Goal: Use online tool/utility: Utilize a website feature to perform a specific function

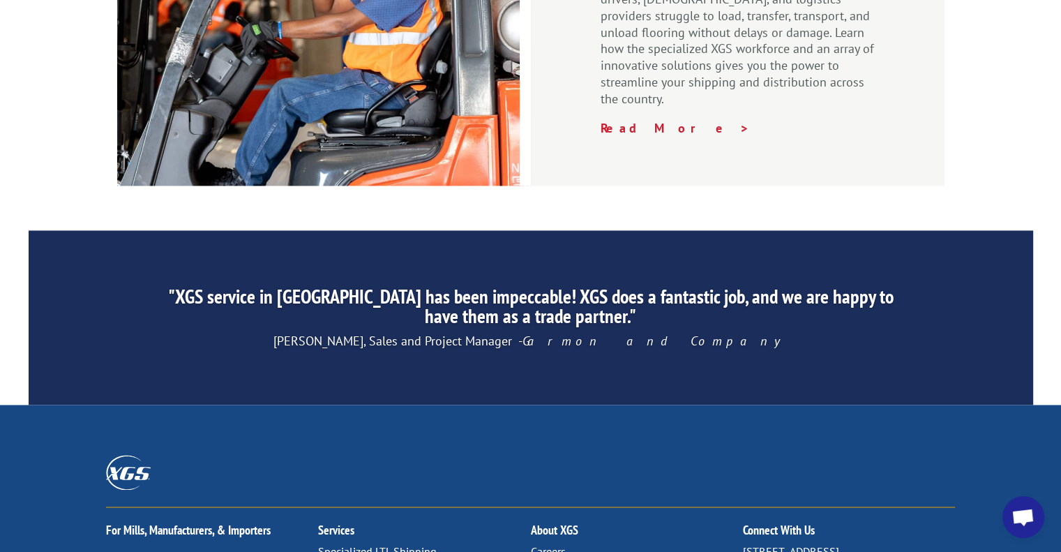
scroll to position [2209, 0]
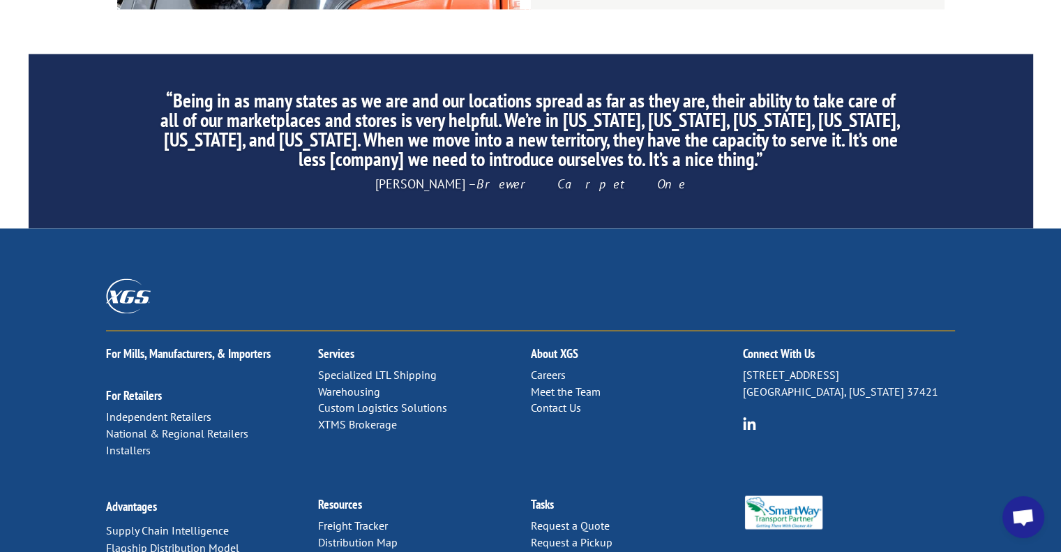
click at [382, 534] on link "Distribution Map" at bounding box center [358, 541] width 80 height 14
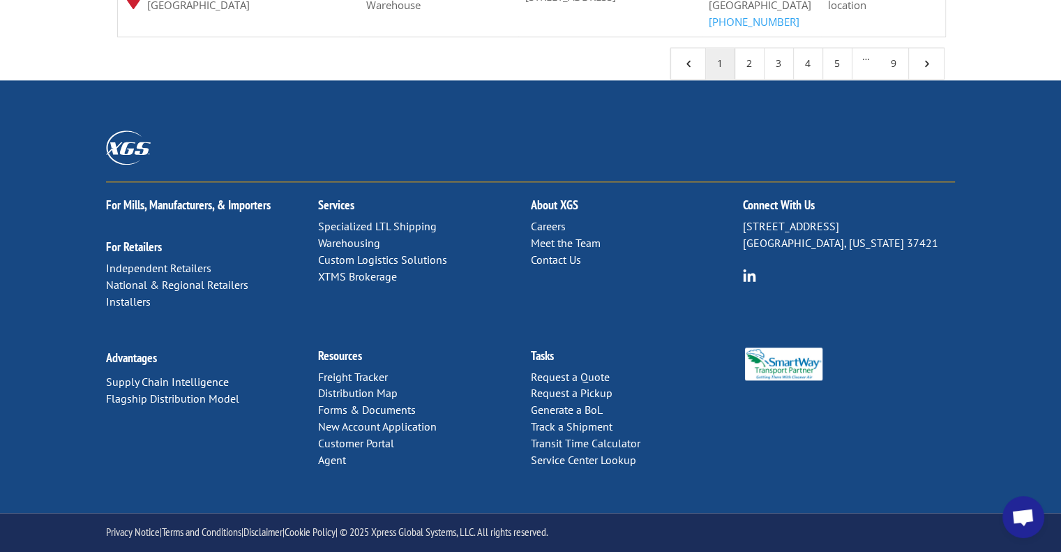
scroll to position [1667, 0]
click at [583, 234] on p "Careers Meet the Team Contact Us" at bounding box center [636, 243] width 212 height 50
click at [587, 245] on link "Meet the Team" at bounding box center [565, 243] width 70 height 14
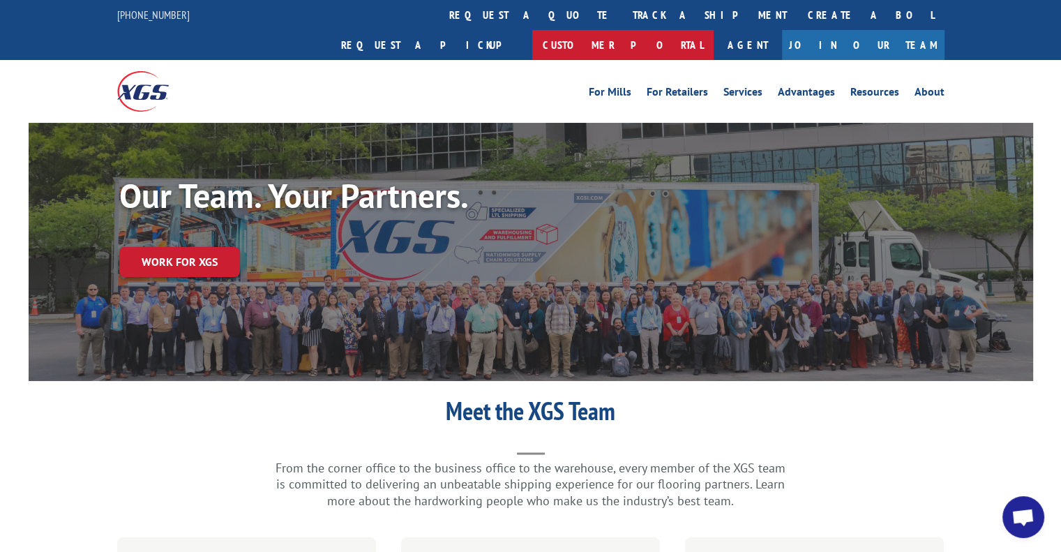
click at [714, 30] on link "Customer Portal" at bounding box center [622, 45] width 181 height 30
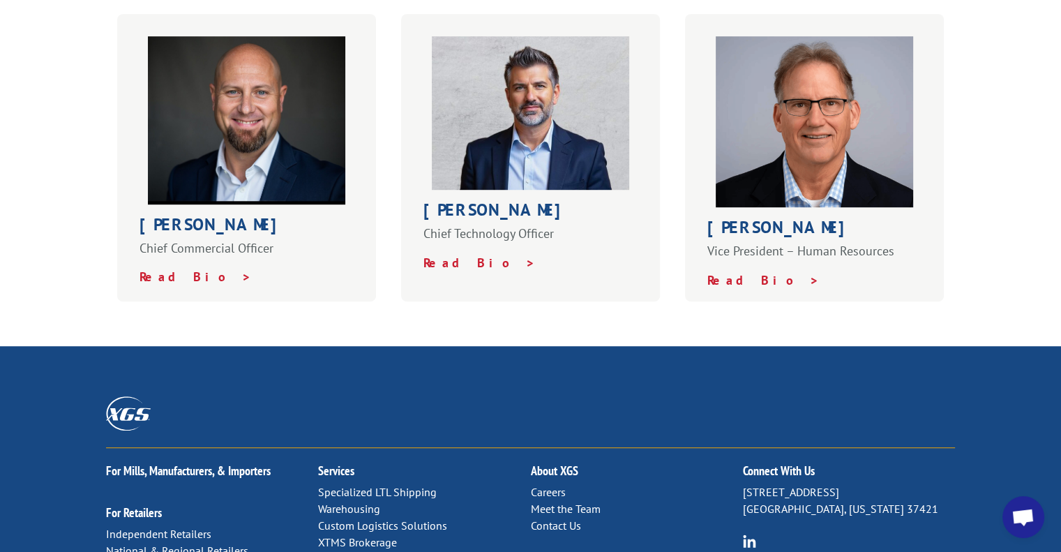
scroll to position [1047, 0]
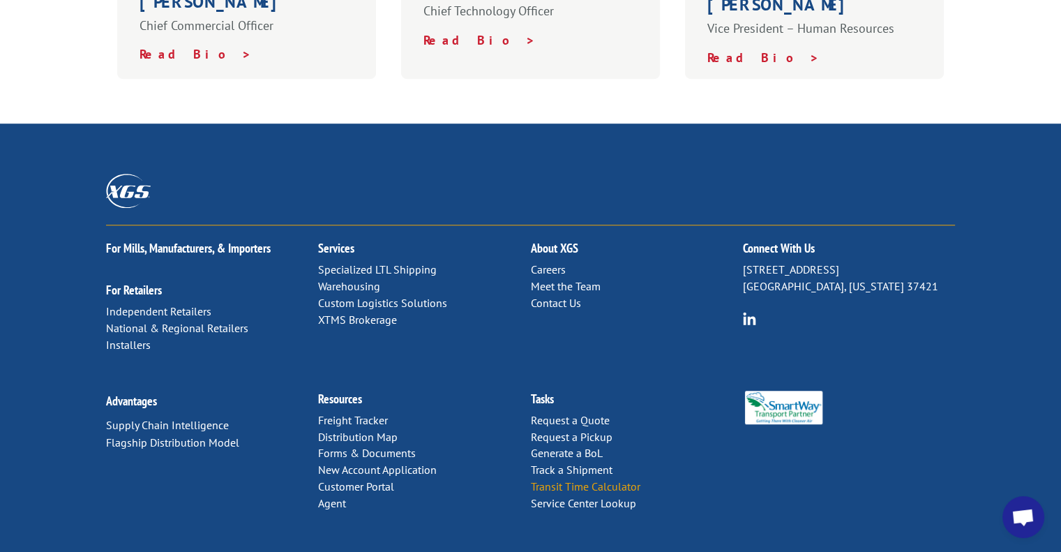
click at [609, 479] on link "Transit Time Calculator" at bounding box center [585, 486] width 110 height 14
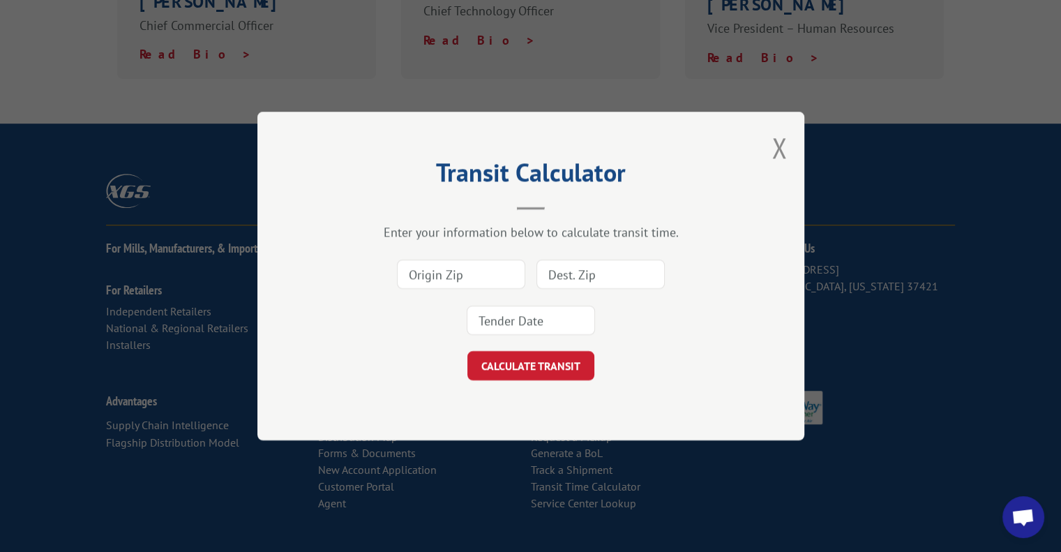
click at [415, 276] on input at bounding box center [461, 274] width 128 height 29
type input "33805"
type input "23452"
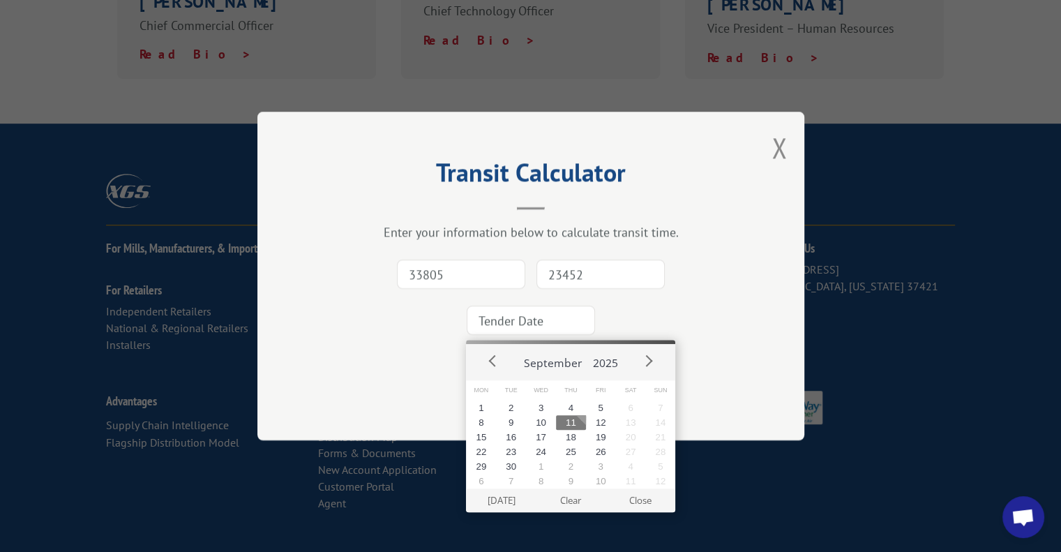
click at [486, 309] on input at bounding box center [531, 320] width 128 height 29
click at [508, 438] on button "16" at bounding box center [511, 437] width 30 height 15
click at [536, 321] on input "2025-09-16" at bounding box center [531, 320] width 128 height 29
click at [483, 437] on button "15" at bounding box center [481, 437] width 30 height 15
type input "2025-09-15"
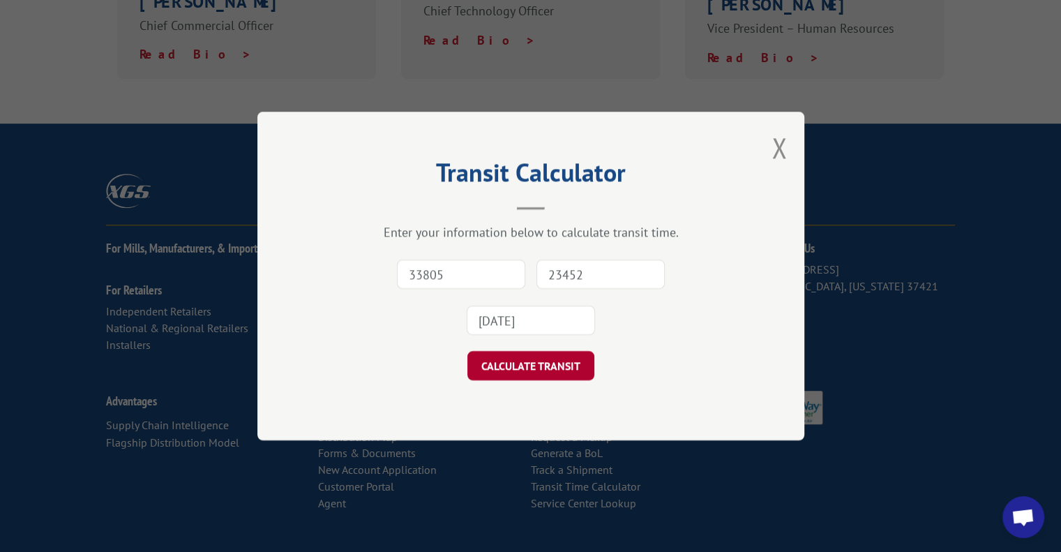
click at [523, 364] on button "CALCULATE TRANSIT" at bounding box center [530, 365] width 127 height 29
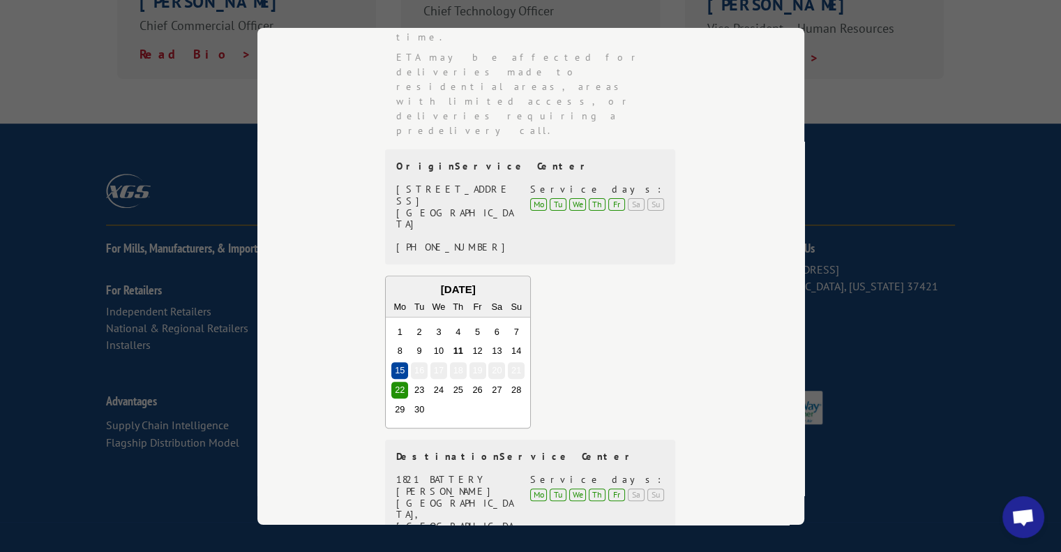
scroll to position [70, 0]
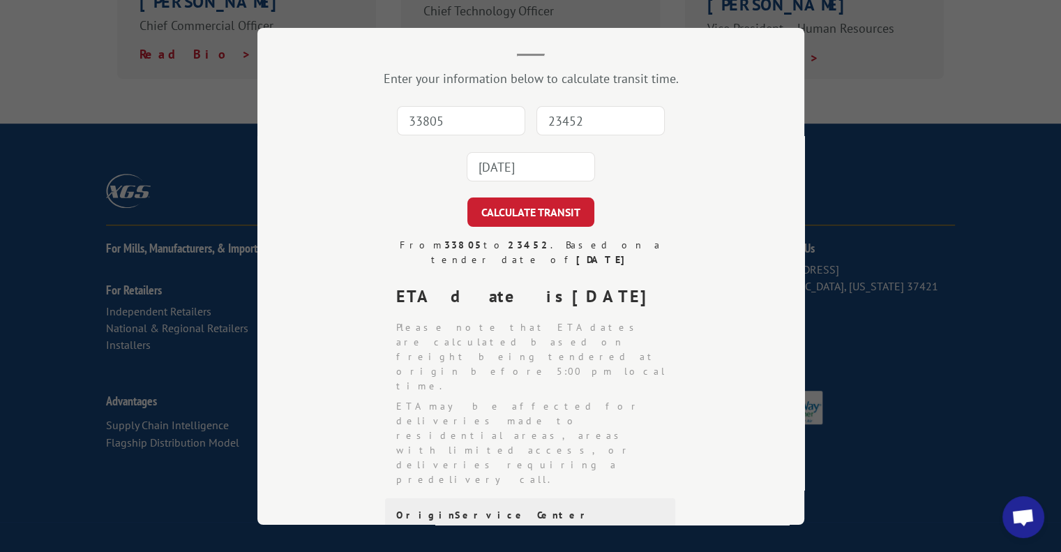
click at [450, 114] on input "33805" at bounding box center [461, 120] width 128 height 29
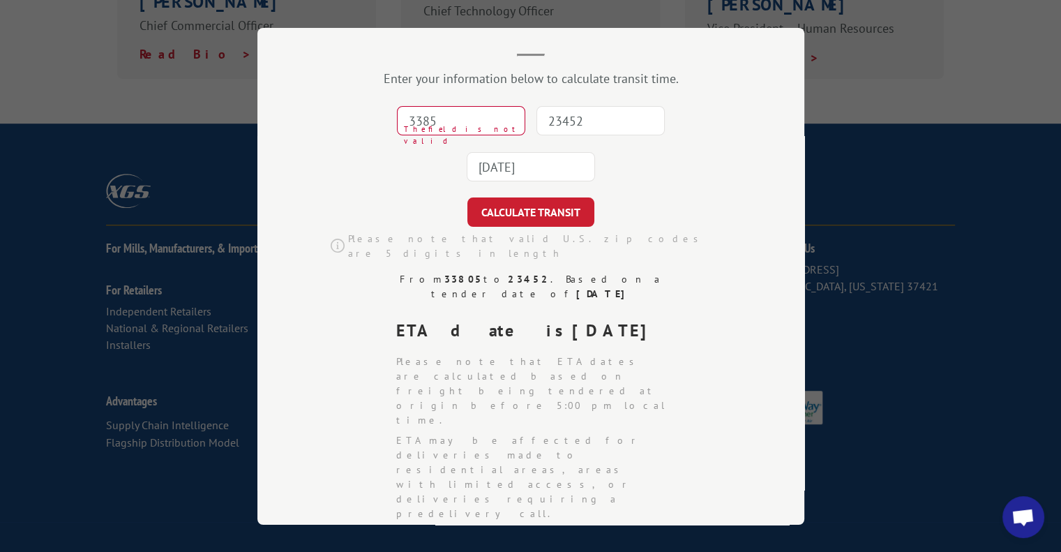
type input "3385"
type input "52003"
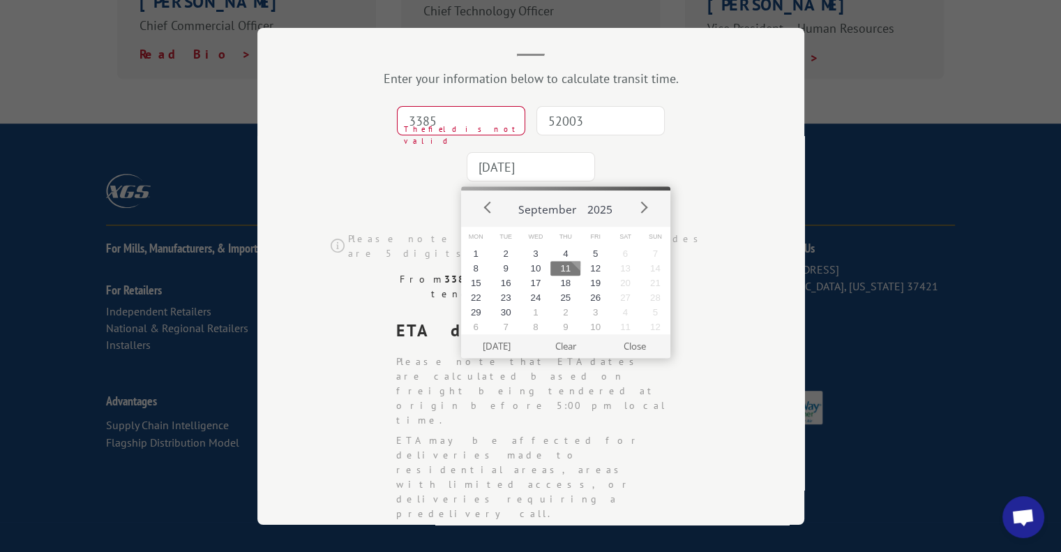
click at [518, 180] on input "2025-09-15" at bounding box center [531, 166] width 128 height 29
click at [486, 284] on button "15" at bounding box center [476, 283] width 30 height 15
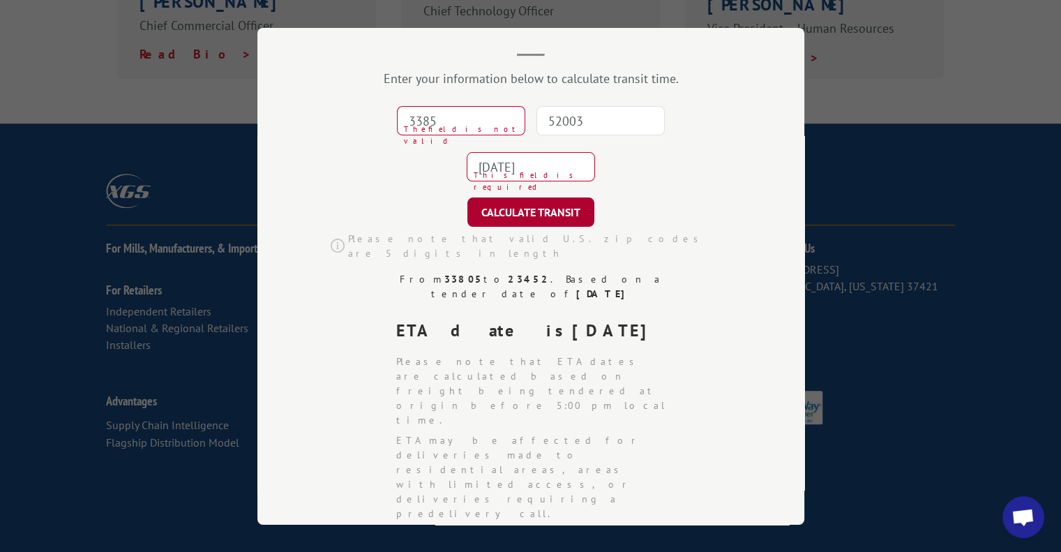
click at [519, 209] on button "CALCULATE TRANSIT" at bounding box center [530, 211] width 127 height 29
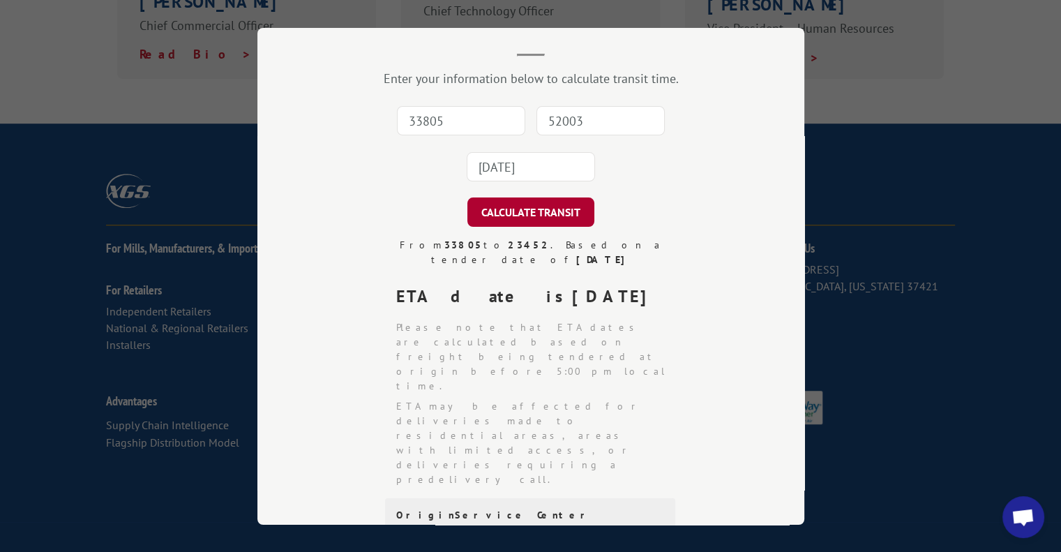
type input "33805"
click at [523, 203] on button "CALCULATE TRANSIT" at bounding box center [530, 211] width 127 height 29
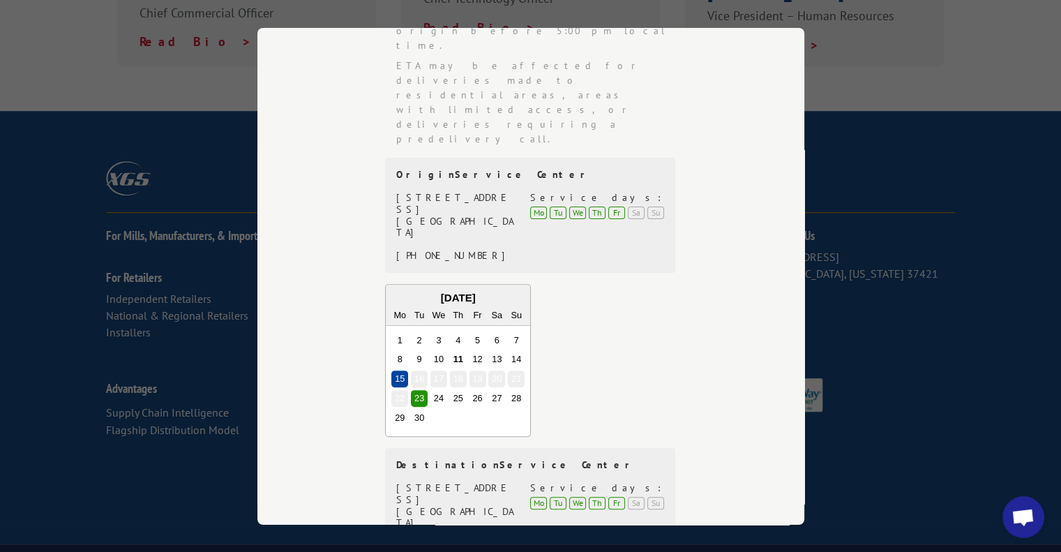
scroll to position [61, 0]
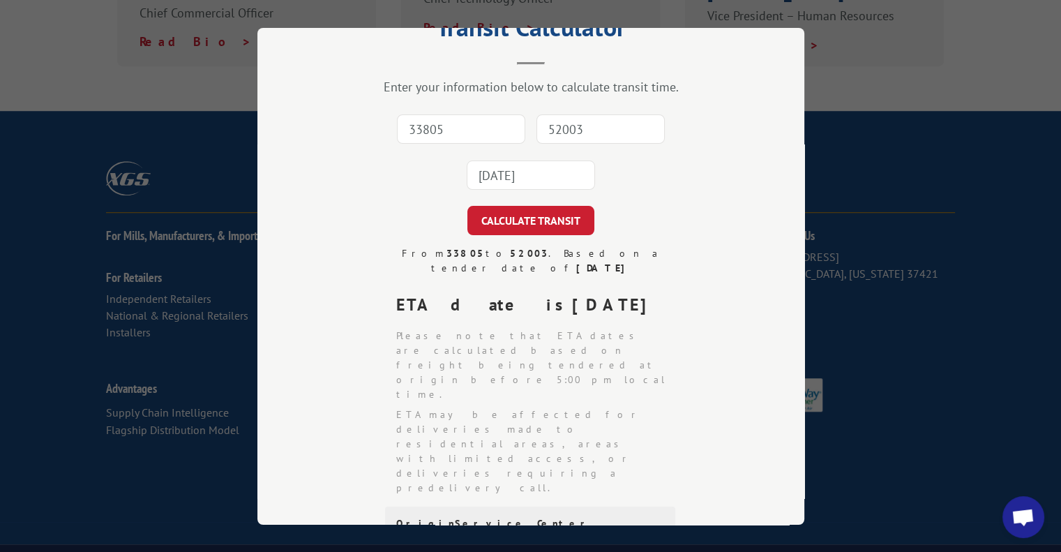
click at [456, 125] on input "33805" at bounding box center [461, 128] width 128 height 29
type input "33805"
type input "70809"
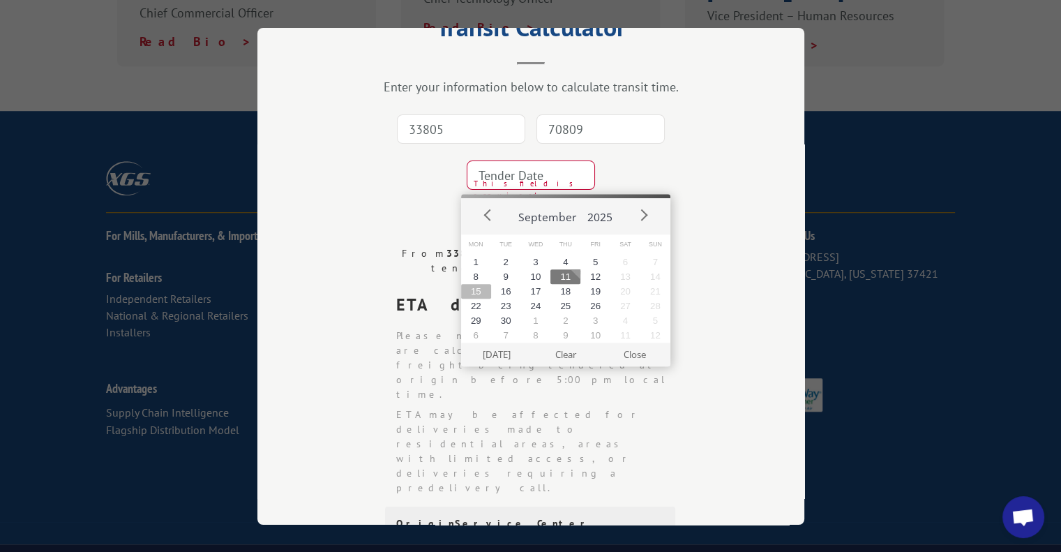
click at [479, 292] on button "15" at bounding box center [476, 291] width 30 height 15
type input "2025-09-15"
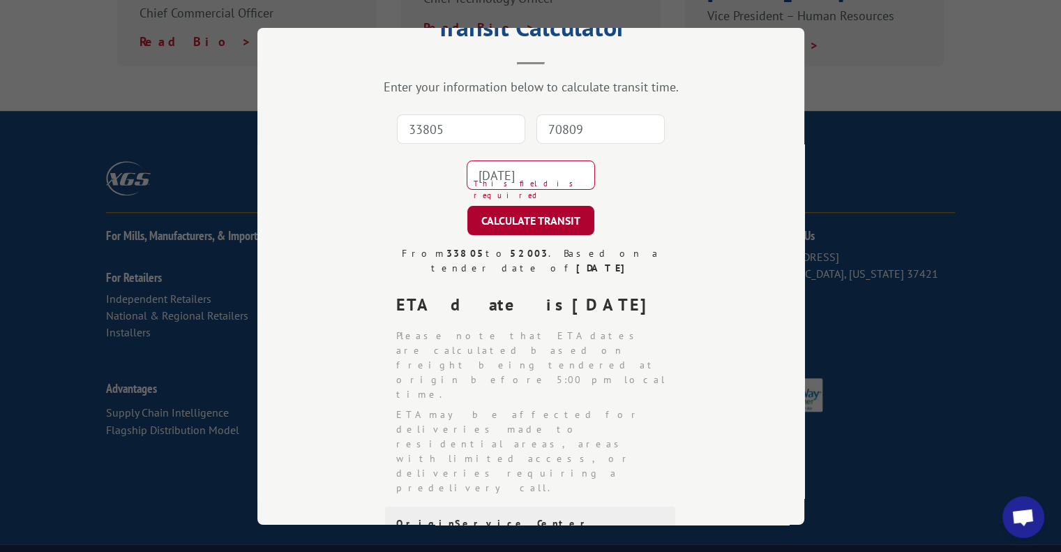
click at [521, 220] on button "CALCULATE TRANSIT" at bounding box center [530, 220] width 127 height 29
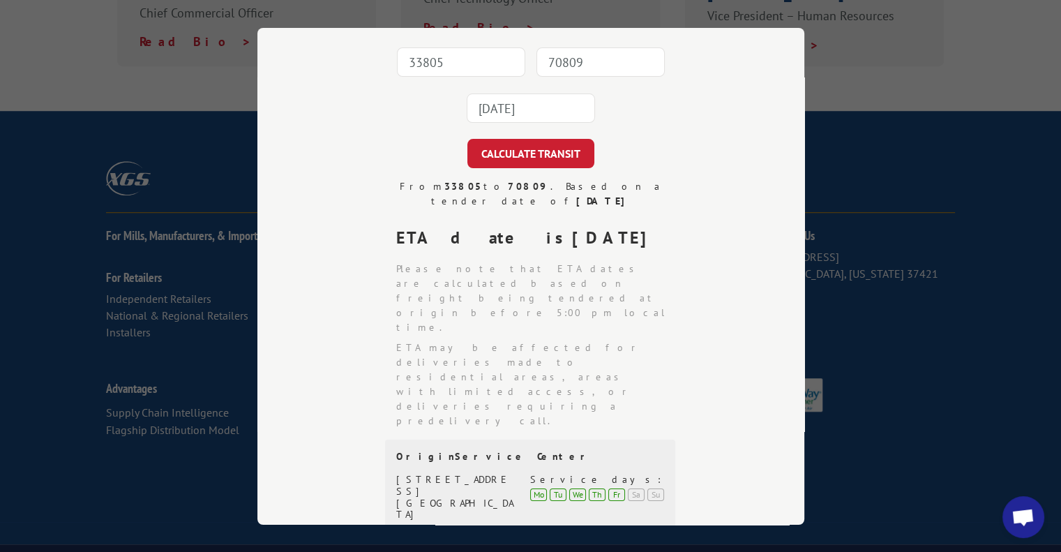
scroll to position [0, 0]
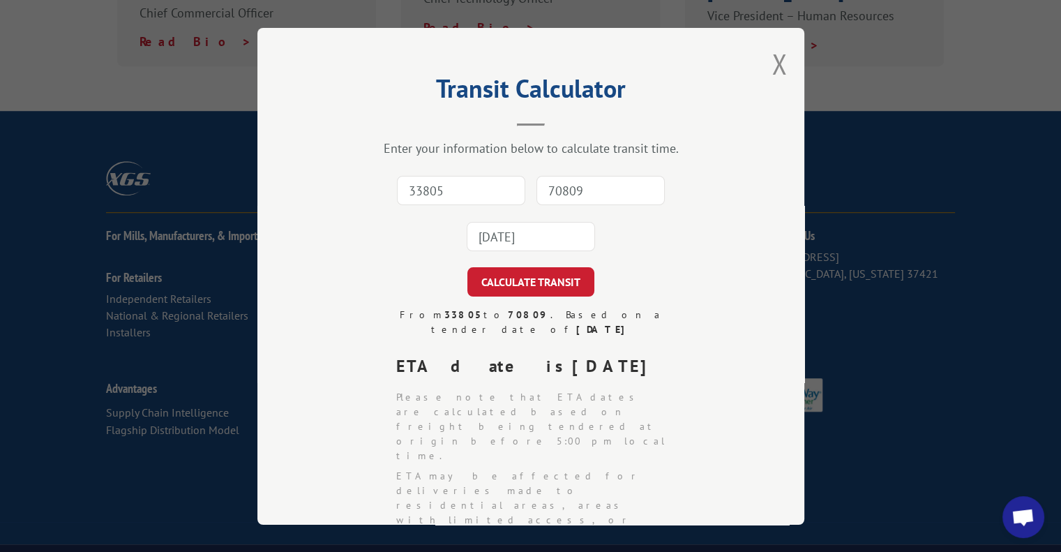
click at [405, 187] on input "33805" at bounding box center [461, 190] width 128 height 29
type input "33805"
type input "64506"
click at [484, 228] on input "2025-09-15" at bounding box center [531, 236] width 128 height 29
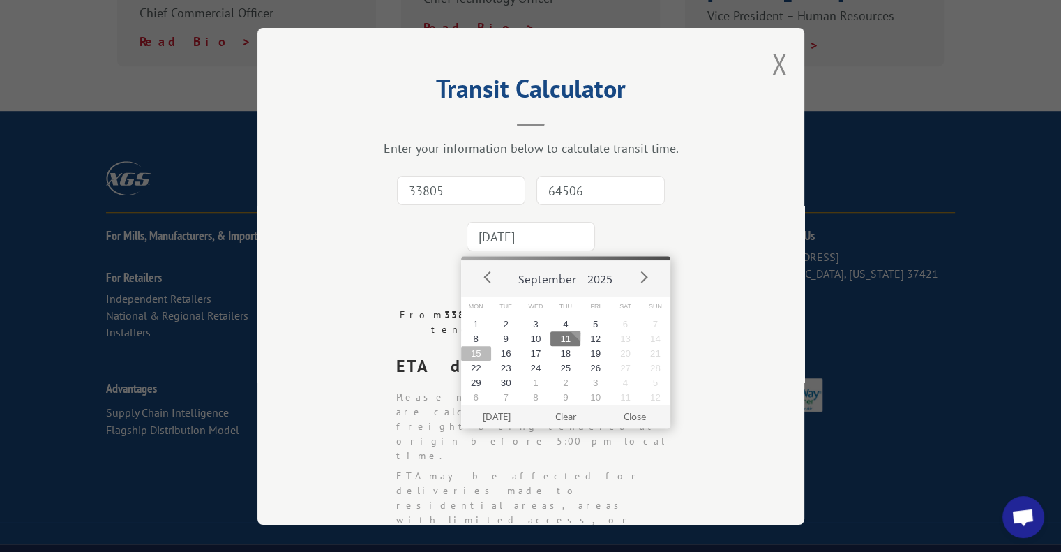
click at [477, 354] on button "15" at bounding box center [476, 353] width 30 height 15
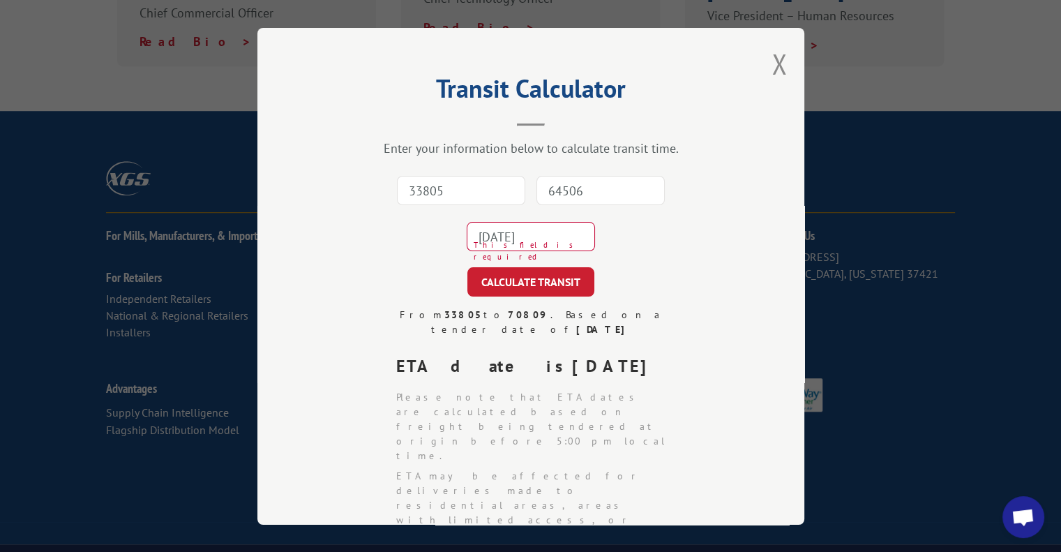
click at [523, 284] on button "CALCULATE TRANSIT" at bounding box center [530, 281] width 127 height 29
click at [444, 188] on input "33805" at bounding box center [461, 190] width 128 height 29
type input "33805"
type input "66205"
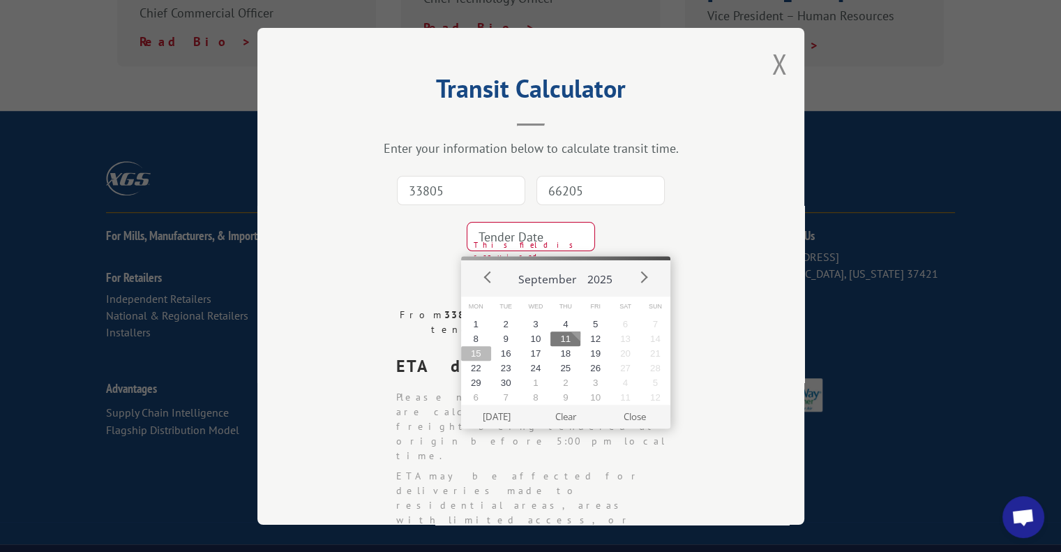
click at [483, 347] on button "15" at bounding box center [476, 353] width 30 height 15
type input "2025-09-15"
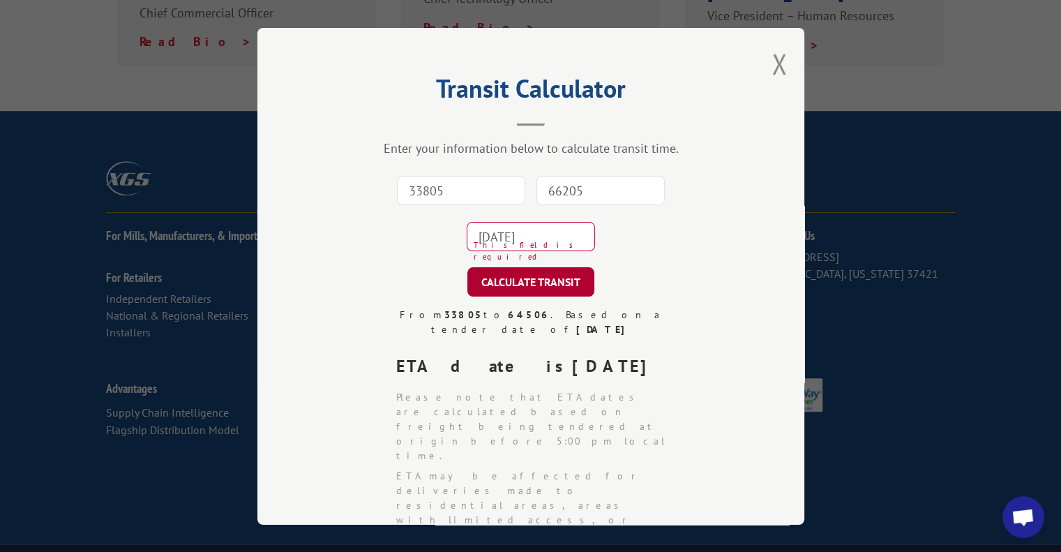
click at [527, 282] on button "CALCULATE TRANSIT" at bounding box center [530, 281] width 127 height 29
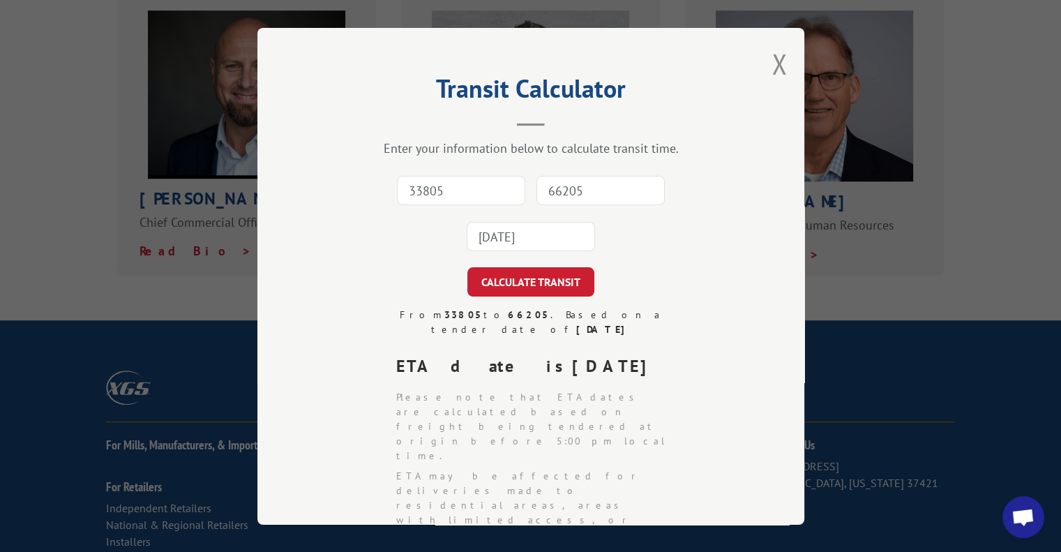
click at [416, 192] on input "33805" at bounding box center [461, 190] width 128 height 29
type input "33810"
type input "68114"
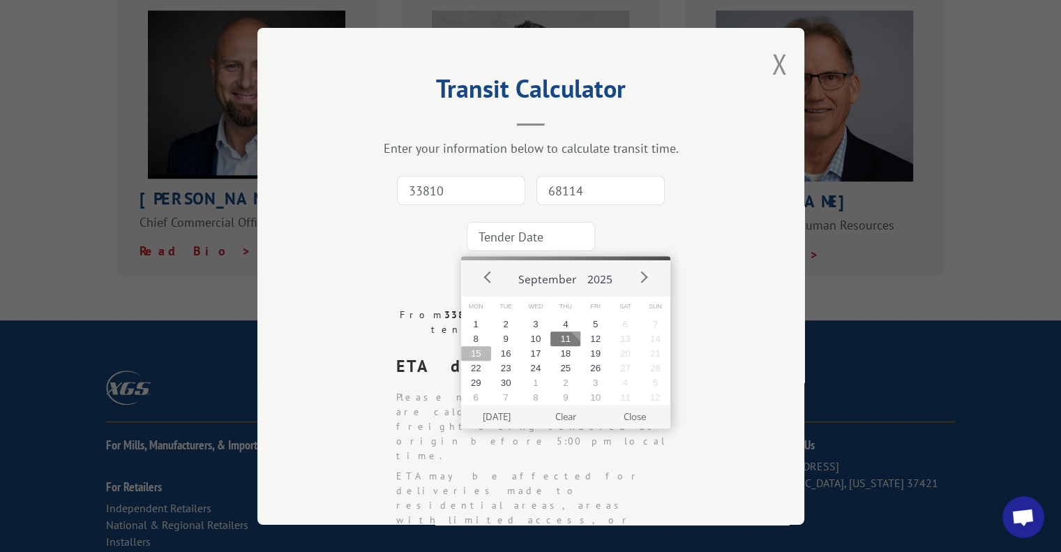
click at [478, 352] on button "15" at bounding box center [476, 353] width 30 height 15
type input "2025-09-15"
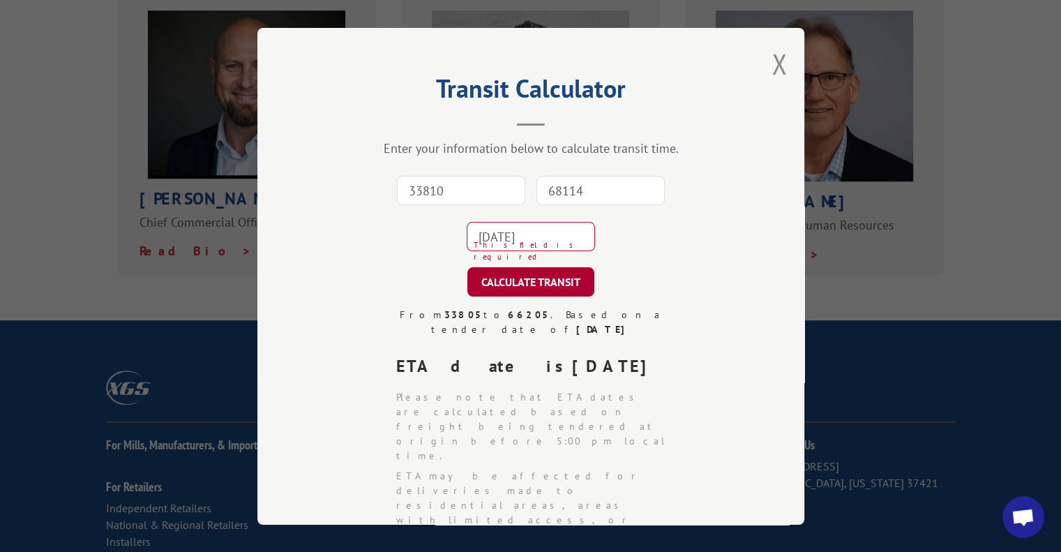
click at [523, 280] on button "CALCULATE TRANSIT" at bounding box center [530, 281] width 127 height 29
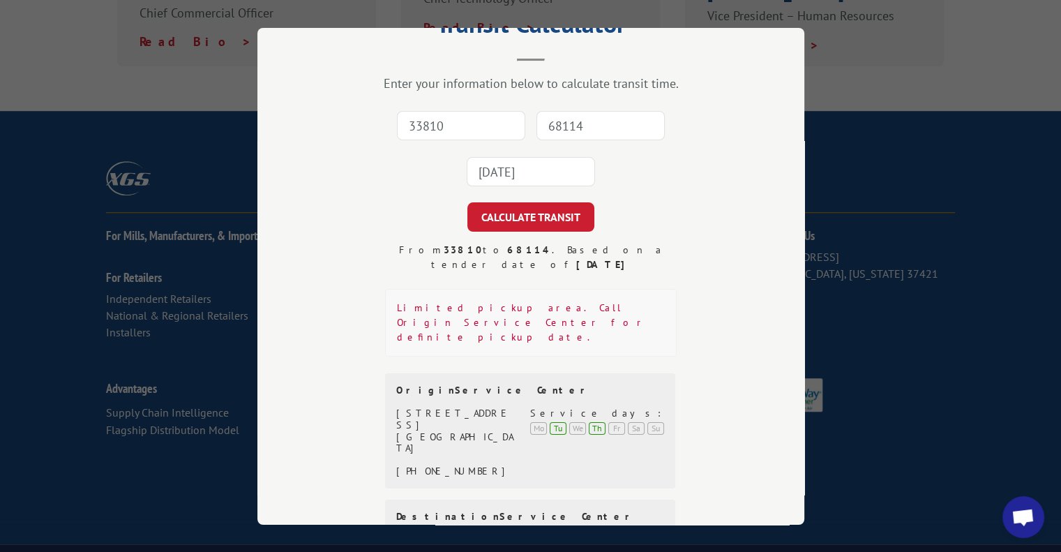
scroll to position [0, 0]
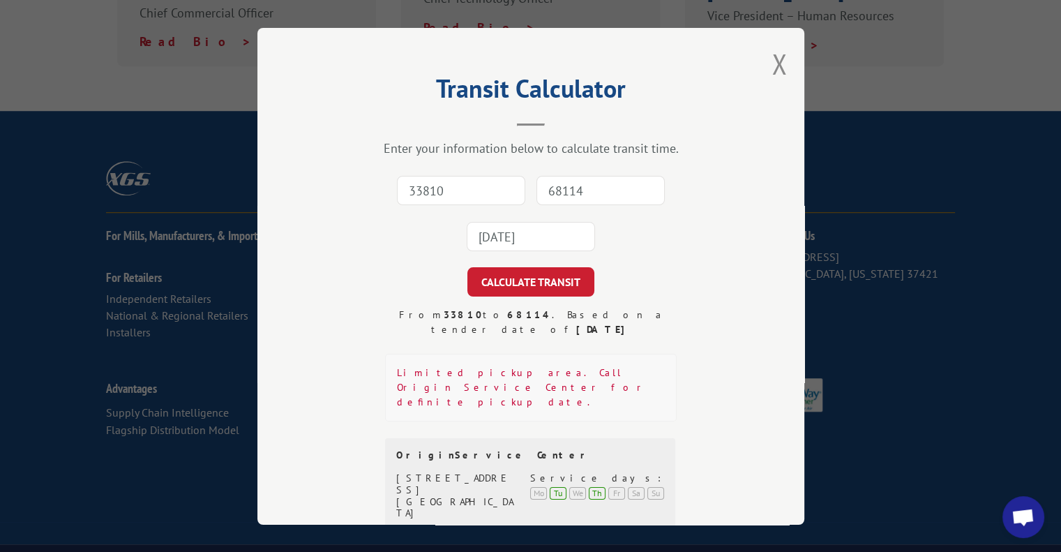
click at [410, 190] on input "33810" at bounding box center [461, 190] width 128 height 29
type input "33805"
type input "68114"
click at [472, 229] on input "2025-09-15" at bounding box center [531, 236] width 128 height 29
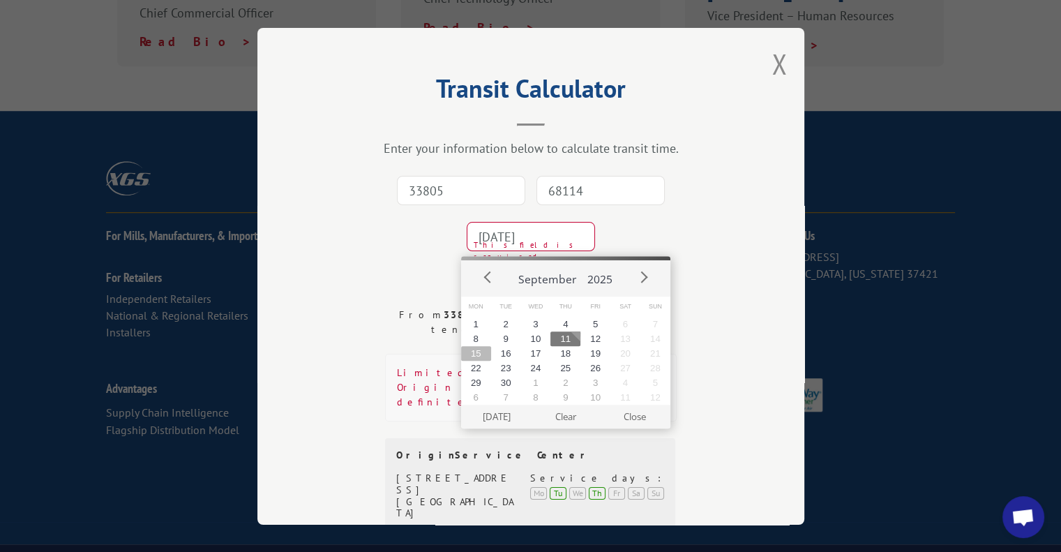
click at [482, 352] on button "15" at bounding box center [476, 353] width 30 height 15
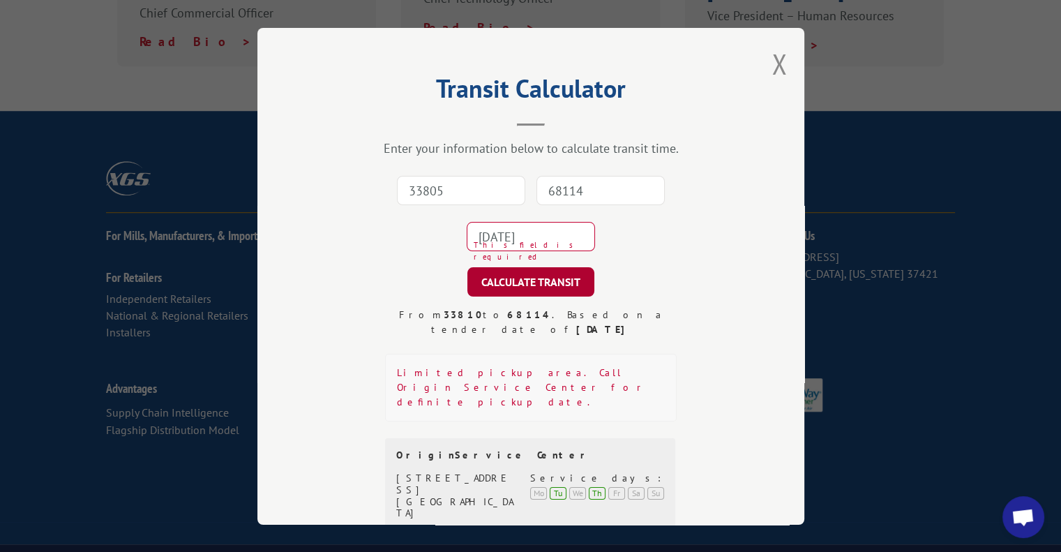
click at [519, 281] on button "CALCULATE TRANSIT" at bounding box center [530, 281] width 127 height 29
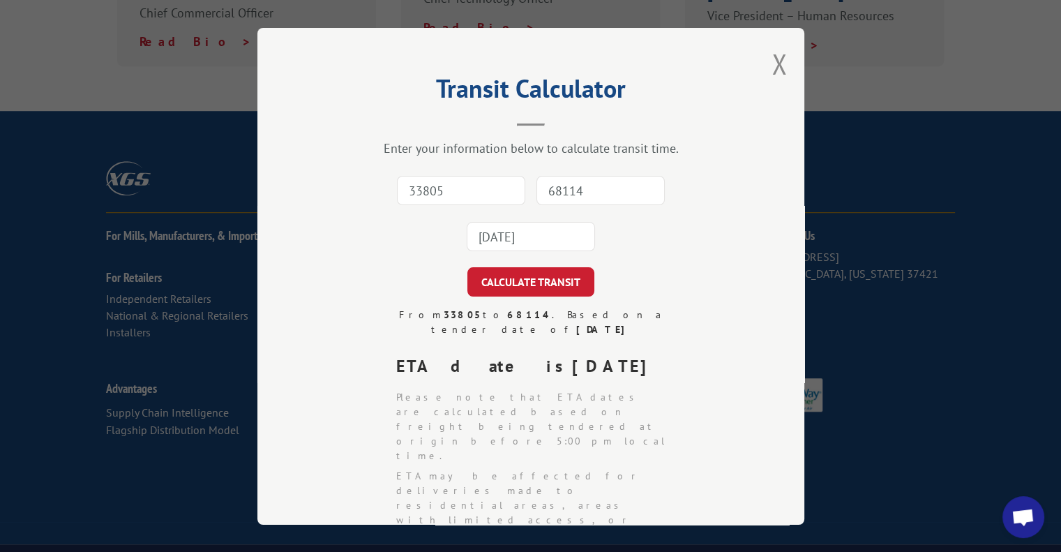
click at [429, 189] on input "33805" at bounding box center [461, 190] width 128 height 29
type input "33805"
click at [548, 186] on input "68114" at bounding box center [601, 190] width 128 height 29
type input "51106"
click at [543, 230] on input "2025-09-15" at bounding box center [531, 236] width 128 height 29
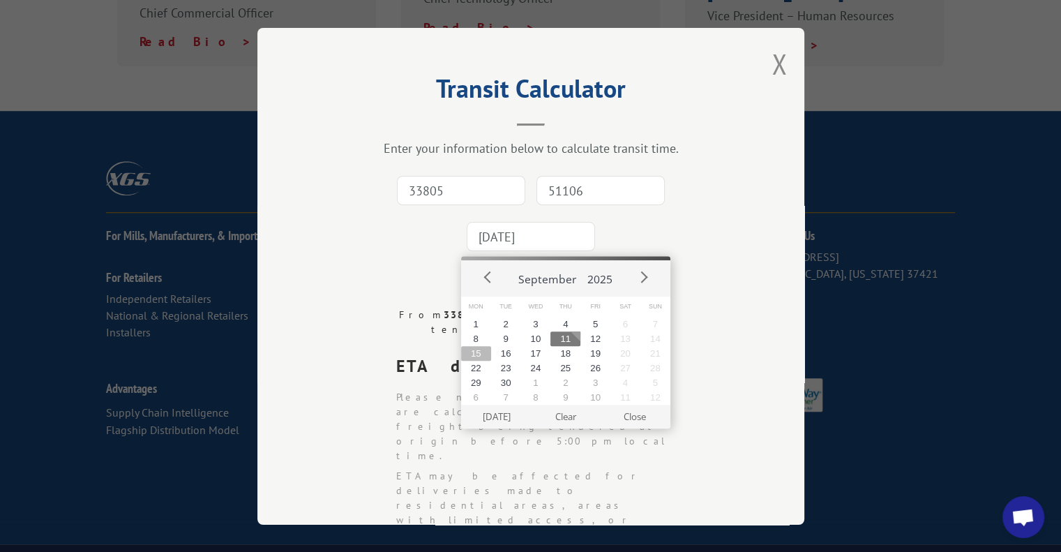
click at [480, 355] on button "15" at bounding box center [476, 353] width 30 height 15
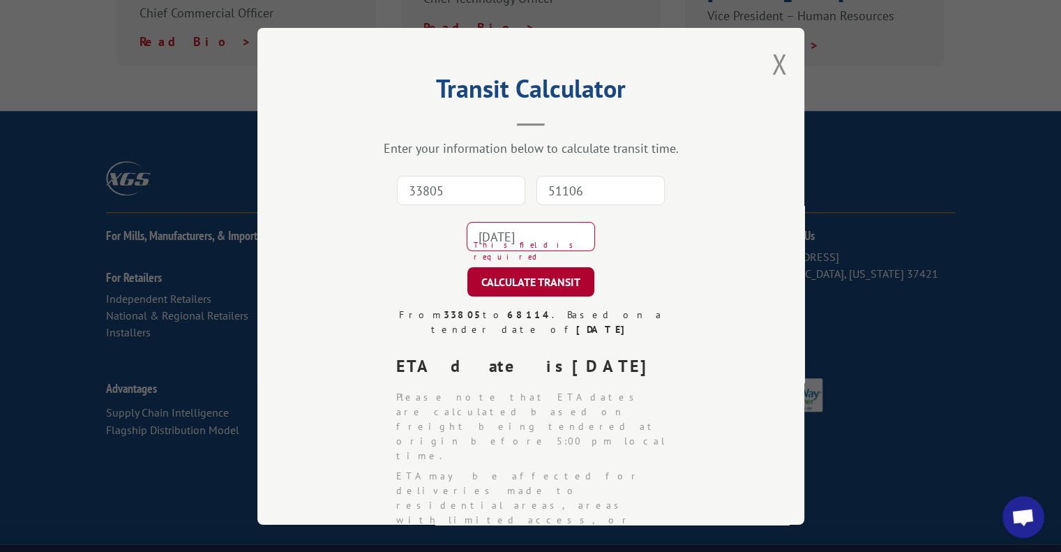
click at [516, 284] on button "CALCULATE TRANSIT" at bounding box center [530, 281] width 127 height 29
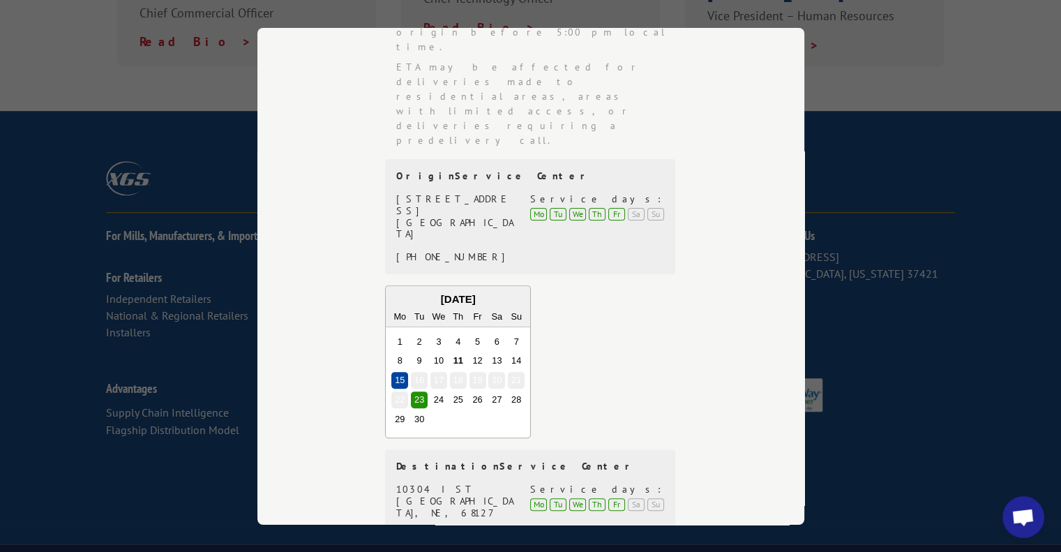
scroll to position [410, 0]
